Goal: Task Accomplishment & Management: Complete application form

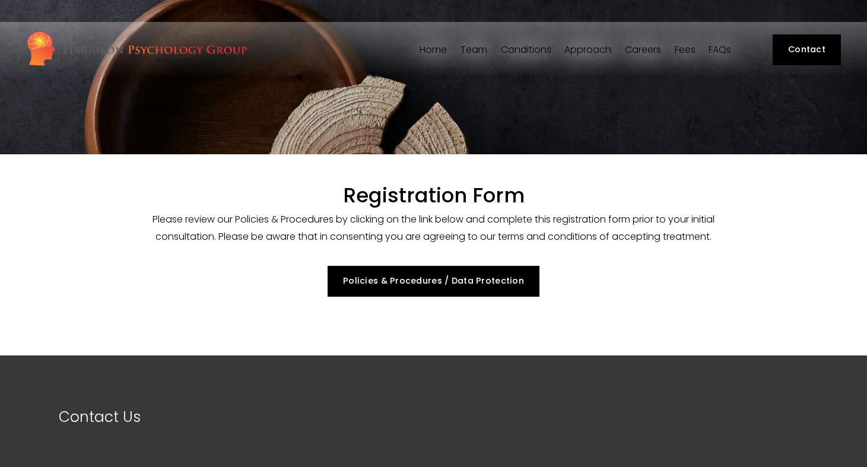
select select "GB"
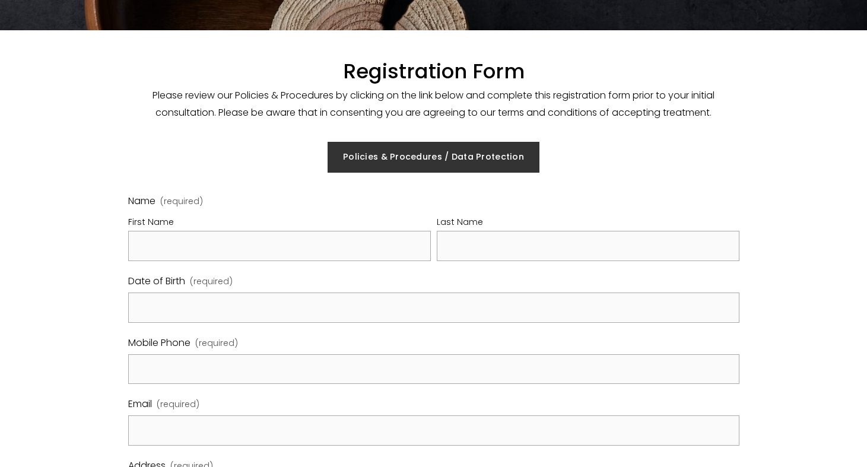
scroll to position [154, 0]
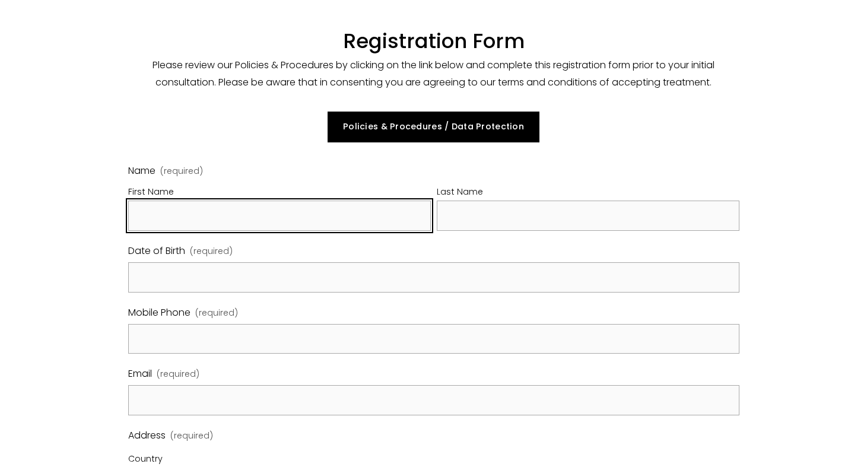
click at [374, 220] on input "First Name" at bounding box center [279, 216] width 303 height 30
type input "[PERSON_NAME]"
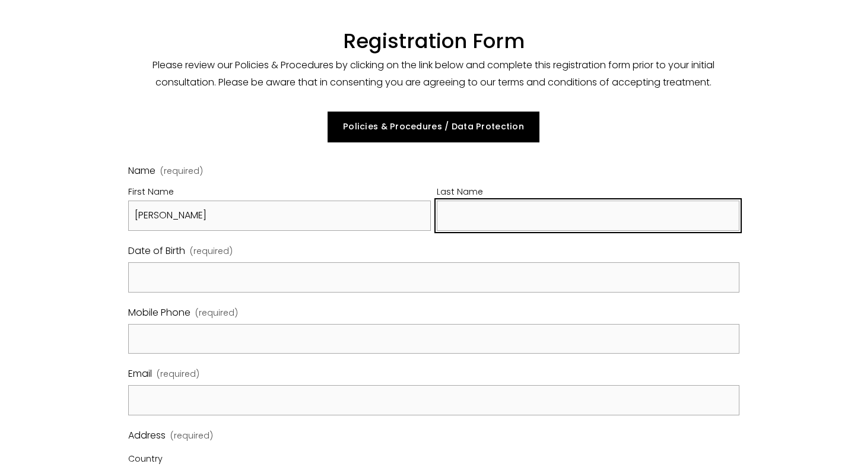
type input "[PERSON_NAME]"
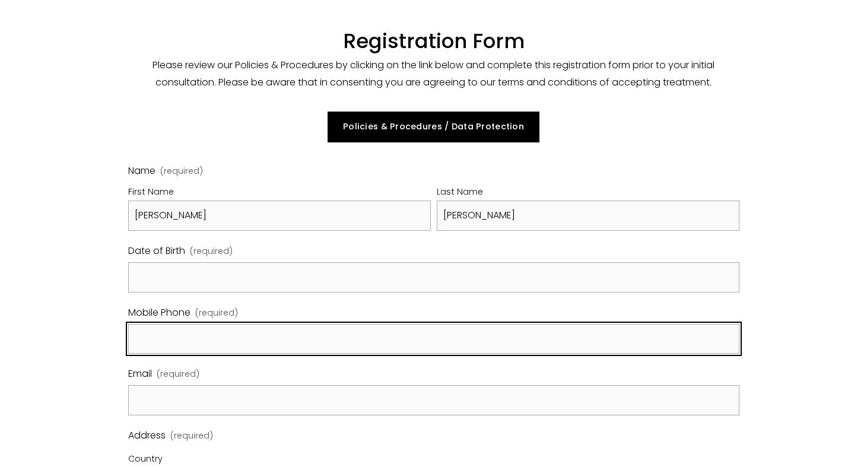
type input "07816275096"
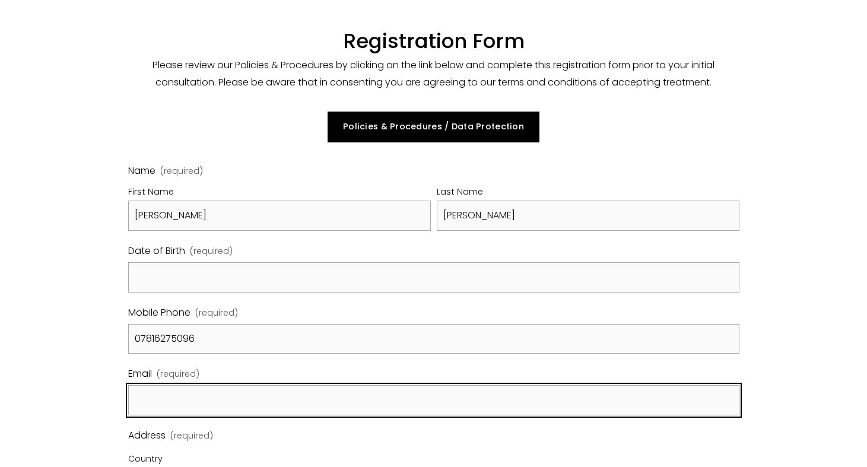
type input "[EMAIL_ADDRESS][DOMAIN_NAME]"
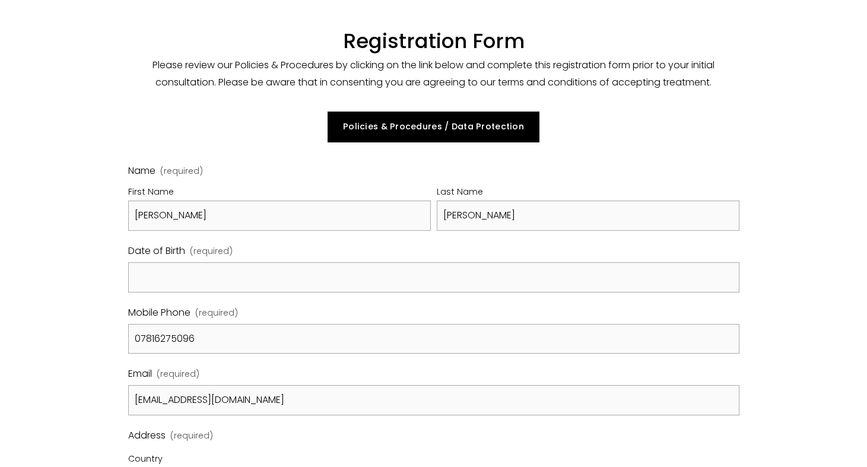
type input "[STREET_ADDRESS]"
type input "[GEOGRAPHIC_DATA]"
type input "E26PX"
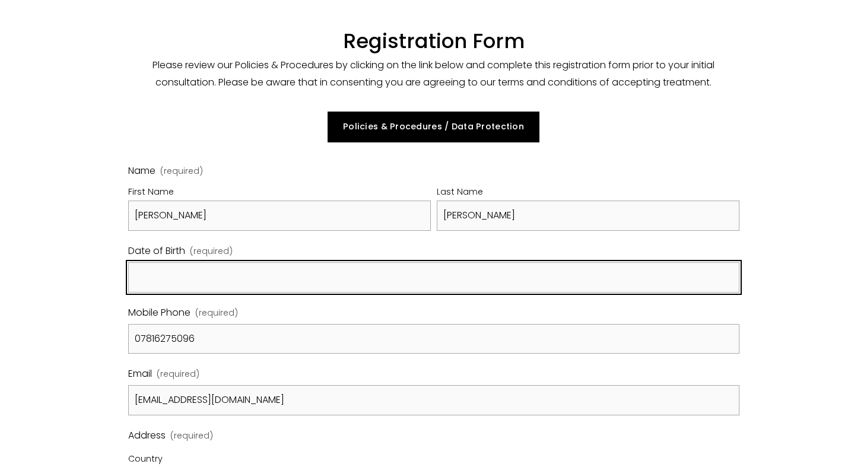
click at [240, 274] on input "Date of Birth (required)" at bounding box center [434, 277] width 612 height 30
type input "[DATE]"
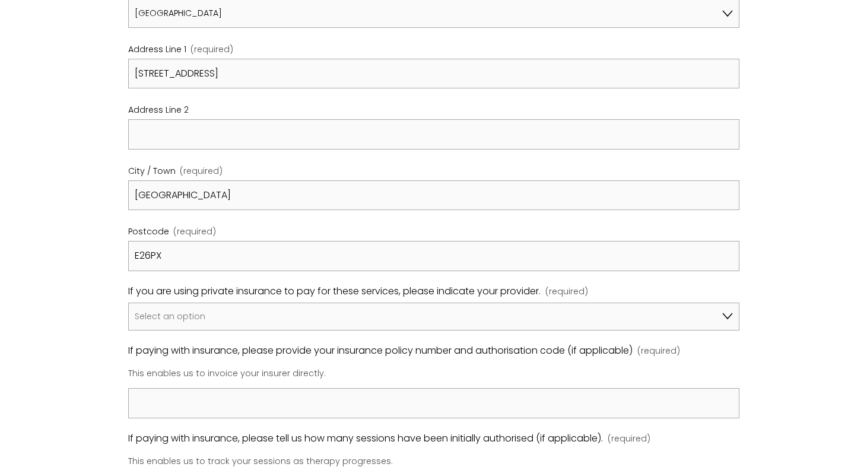
scroll to position [629, 0]
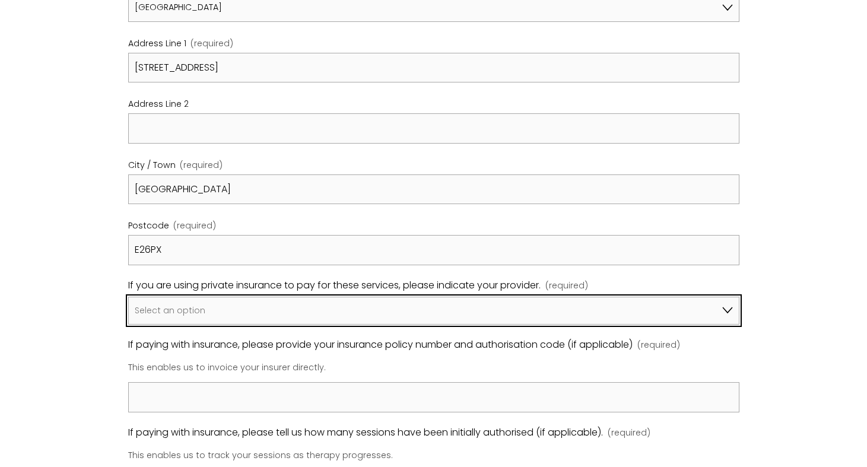
click at [166, 309] on select "Select an option I am not using insurance Axa Aviva Bupa Cigna Healix Vitality …" at bounding box center [434, 311] width 612 height 28
select select "Bupa"
click at [128, 297] on select "Select an option I am not using insurance Axa Aviva Bupa Cigna Healix Vitality …" at bounding box center [434, 311] width 612 height 28
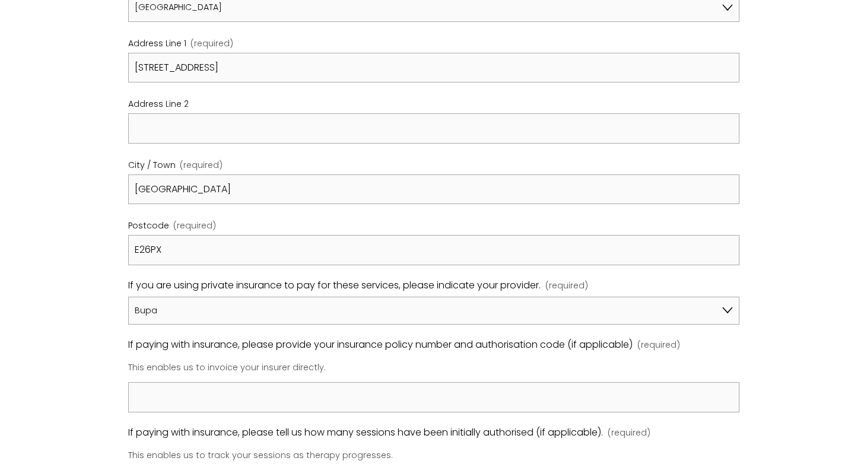
click at [91, 346] on div "Registration Form Please review our Policies & Procedures by clicking on the li…" at bounding box center [433, 293] width 867 height 1535
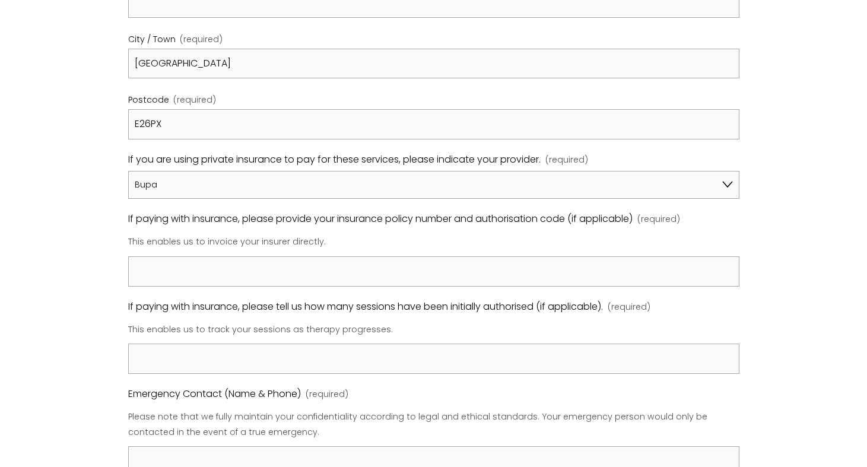
scroll to position [758, 0]
